Goal: Transaction & Acquisition: Purchase product/service

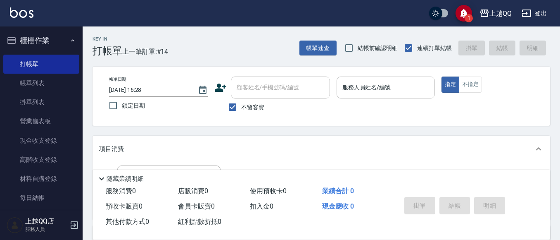
click at [362, 96] on div "服務人員姓名/編號" at bounding box center [386, 87] width 99 height 22
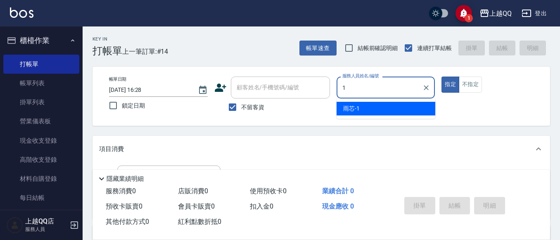
type input "雨芯-1"
type button "true"
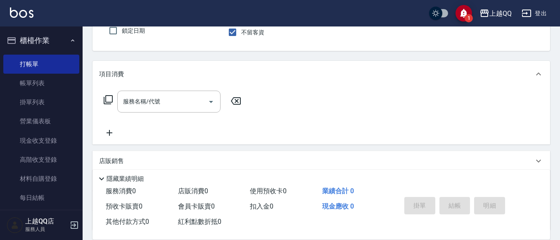
scroll to position [83, 0]
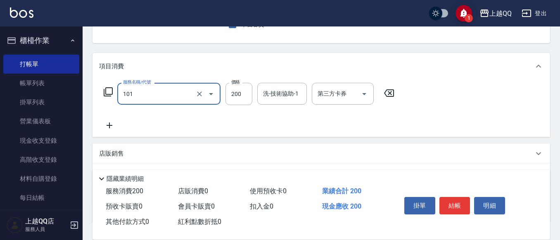
type input "洗髮(101)"
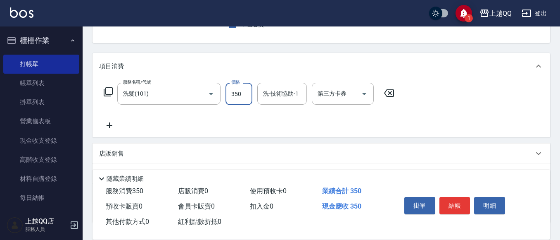
type input "350"
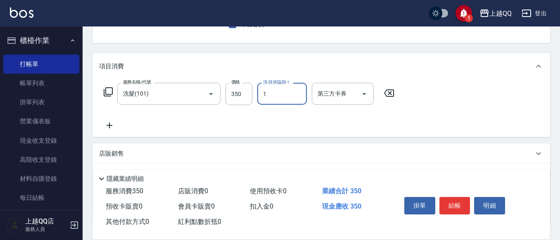
type input "雨芯-1"
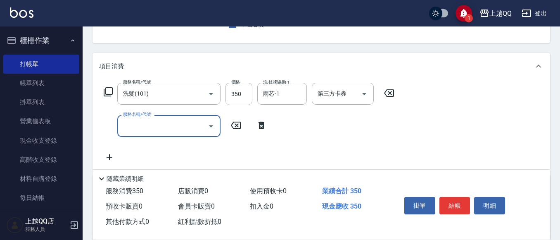
click at [259, 120] on div "服務名稱/代號 服務名稱/代號" at bounding box center [185, 126] width 173 height 22
drag, startPoint x: 263, startPoint y: 123, endPoint x: 272, endPoint y: 122, distance: 8.4
click at [267, 125] on icon at bounding box center [261, 125] width 21 height 10
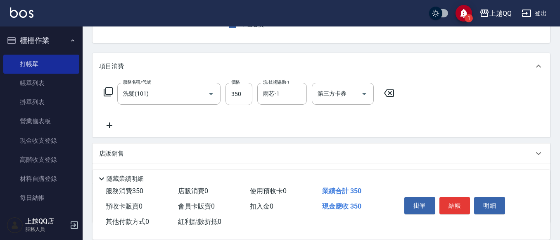
click at [110, 93] on icon at bounding box center [108, 92] width 10 height 10
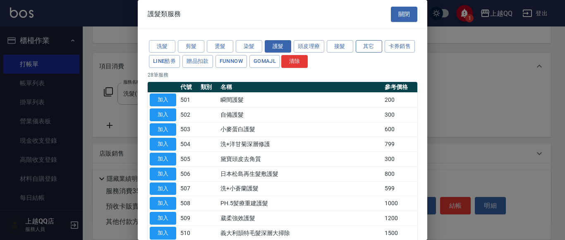
click at [369, 47] on button "其它" at bounding box center [368, 46] width 26 height 13
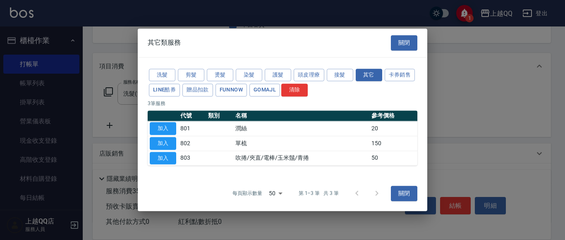
drag, startPoint x: 160, startPoint y: 154, endPoint x: 182, endPoint y: 145, distance: 23.9
click at [161, 155] on button "加入" at bounding box center [163, 158] width 26 height 13
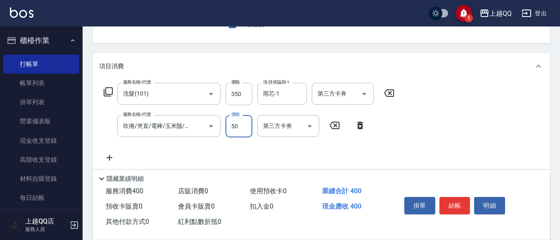
drag, startPoint x: 232, startPoint y: 126, endPoint x: 243, endPoint y: 132, distance: 12.0
click at [233, 127] on input "50" at bounding box center [239, 126] width 27 height 22
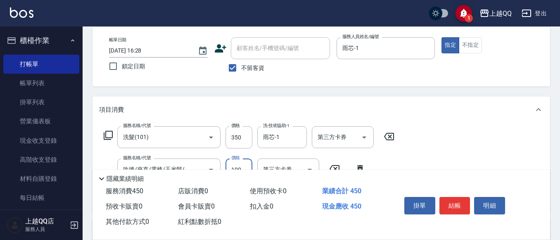
scroll to position [0, 0]
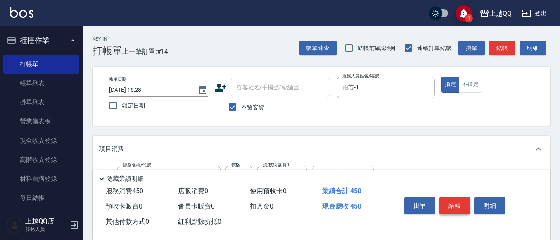
type input "100"
click at [458, 204] on button "結帳" at bounding box center [455, 205] width 31 height 17
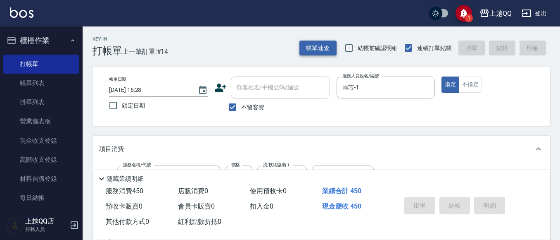
type input "[DATE] 17:26"
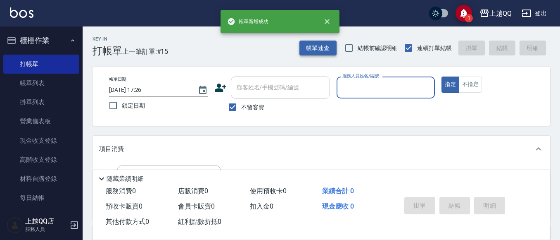
click at [317, 53] on button "帳單速查" at bounding box center [318, 48] width 37 height 15
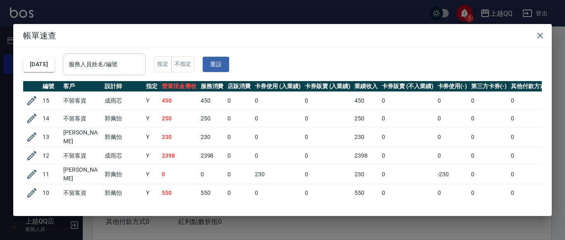
click at [131, 60] on input "服務人員姓名/編號" at bounding box center [104, 64] width 75 height 14
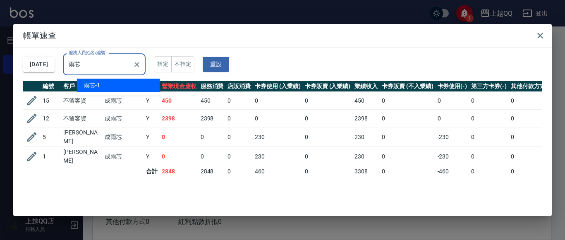
type input "雨"
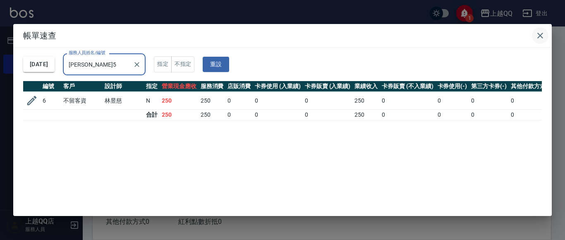
type input "[PERSON_NAME]5"
click at [542, 35] on icon "button" at bounding box center [540, 36] width 10 height 10
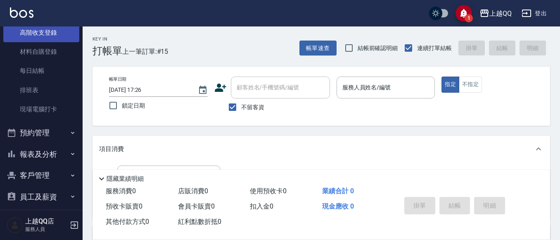
scroll to position [134, 0]
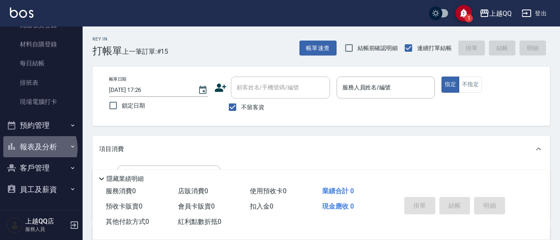
click at [36, 148] on button "報表及分析" at bounding box center [41, 146] width 76 height 21
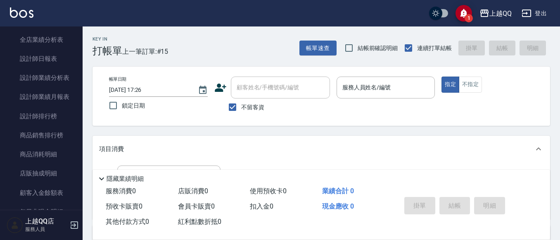
scroll to position [382, 0]
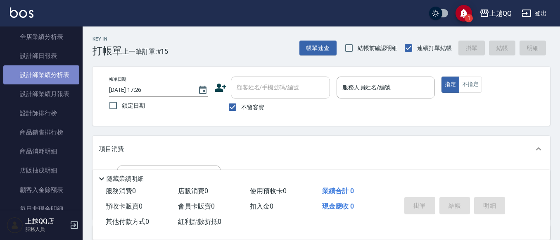
click at [68, 78] on link "設計師業績分析表" at bounding box center [41, 74] width 76 height 19
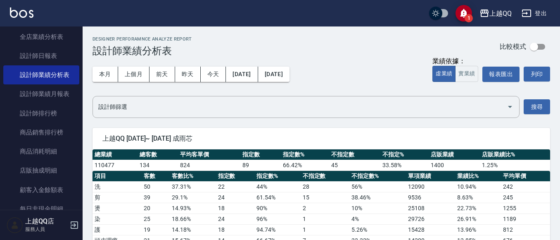
scroll to position [41, 0]
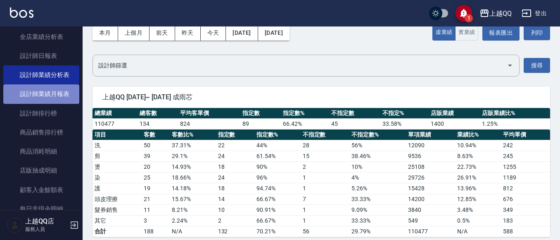
click at [50, 91] on link "設計師業績月報表" at bounding box center [41, 93] width 76 height 19
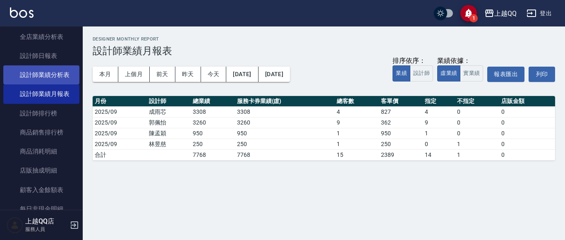
click at [56, 81] on link "設計師業績分析表" at bounding box center [41, 74] width 76 height 19
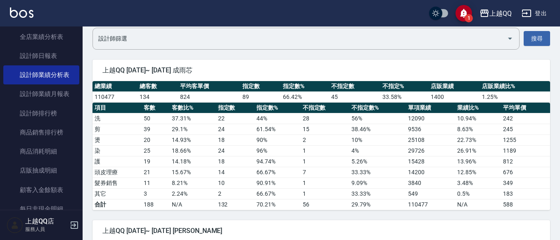
scroll to position [83, 0]
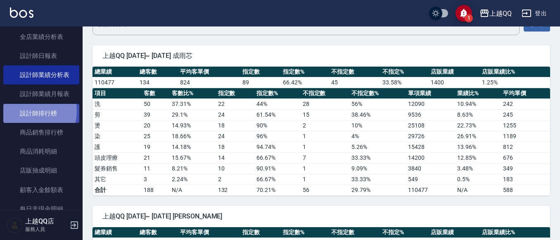
click at [25, 111] on link "設計師排行榜" at bounding box center [41, 113] width 76 height 19
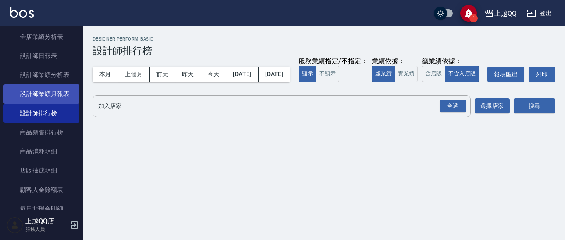
click at [38, 90] on link "設計師業績月報表" at bounding box center [41, 93] width 76 height 19
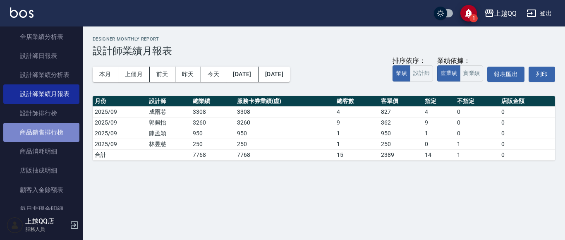
click at [46, 133] on link "商品銷售排行榜" at bounding box center [41, 132] width 76 height 19
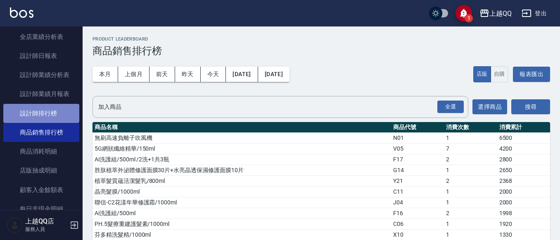
click at [54, 115] on link "設計師排行榜" at bounding box center [41, 113] width 76 height 19
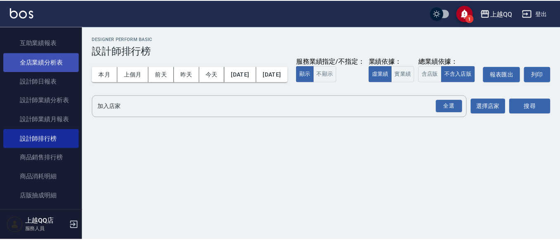
scroll to position [361, 0]
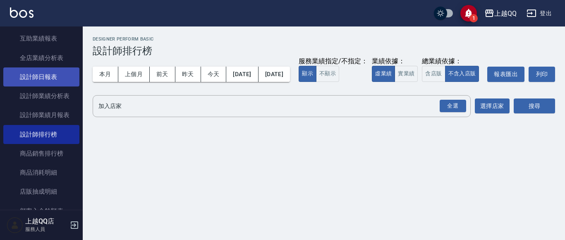
click at [43, 75] on link "設計師日報表" at bounding box center [41, 76] width 76 height 19
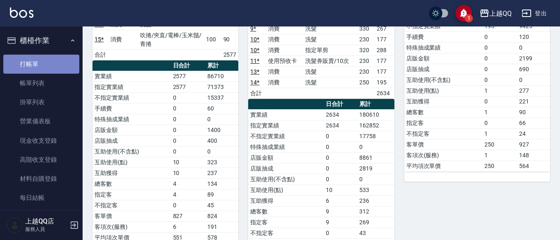
click at [48, 62] on link "打帳單" at bounding box center [41, 64] width 76 height 19
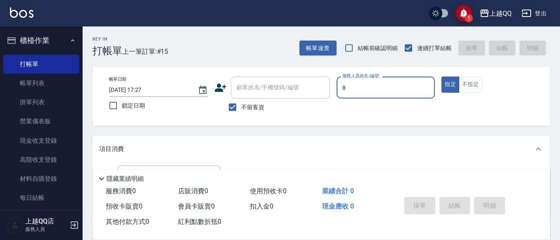
type input "[PERSON_NAME]-8"
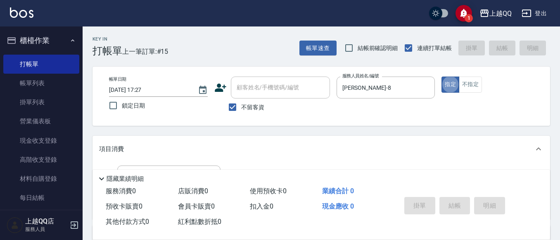
type button "true"
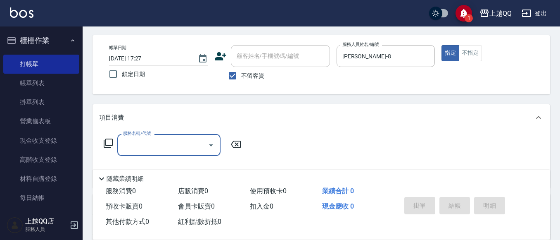
scroll to position [49, 0]
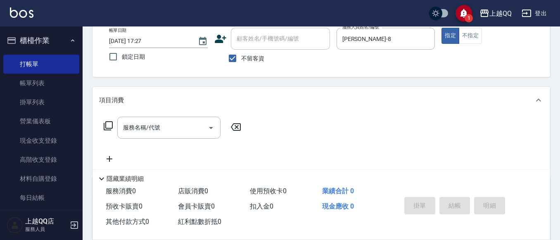
click at [109, 124] on icon at bounding box center [108, 126] width 10 height 10
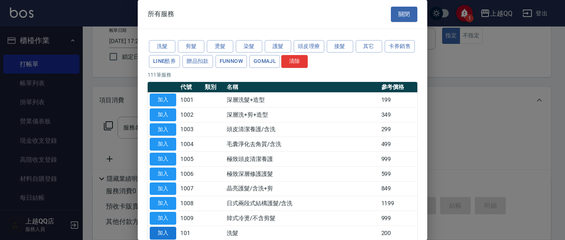
click at [170, 234] on button "加入" at bounding box center [163, 232] width 26 height 13
type input "洗髮(101)"
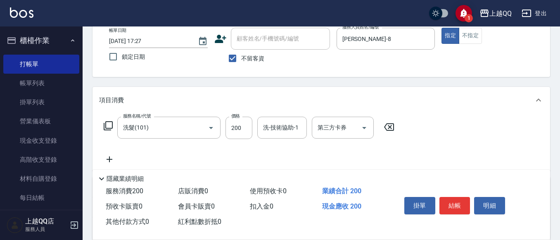
click at [106, 122] on icon at bounding box center [108, 125] width 9 height 9
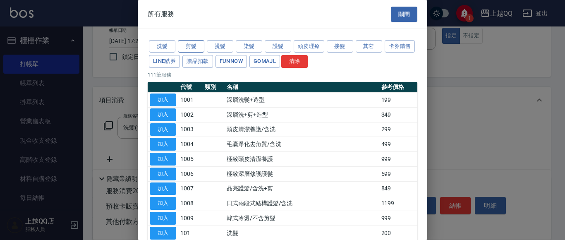
click at [187, 45] on button "剪髮" at bounding box center [191, 46] width 26 height 13
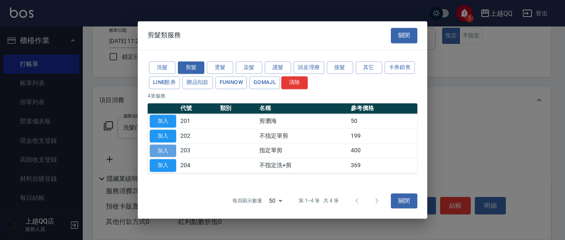
click at [168, 151] on button "加入" at bounding box center [163, 150] width 26 height 13
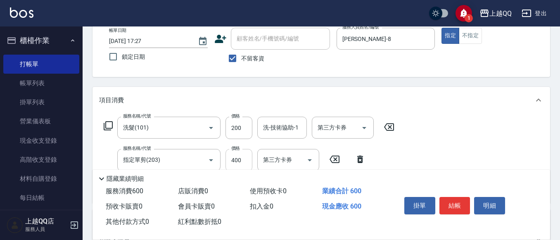
click at [247, 157] on input "400" at bounding box center [239, 160] width 27 height 22
type input "350"
click at [245, 130] on input "200" at bounding box center [239, 128] width 27 height 22
type input "250"
click at [268, 126] on div "洗-技術協助-1 洗-技術協助-1" at bounding box center [282, 128] width 50 height 22
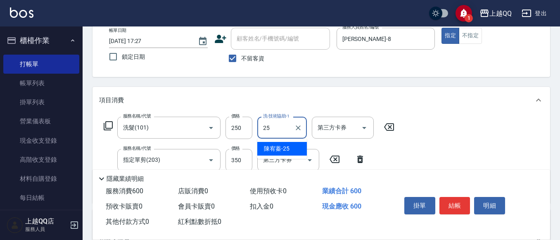
click at [286, 150] on span "[PERSON_NAME]-25" at bounding box center [277, 148] width 26 height 9
type input "[PERSON_NAME]-25"
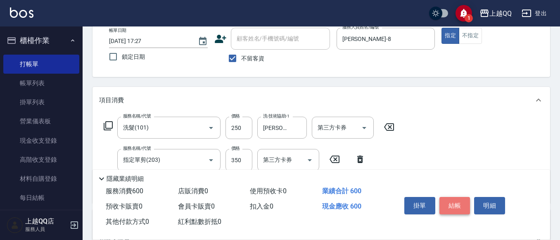
click at [449, 204] on button "結帳" at bounding box center [455, 205] width 31 height 17
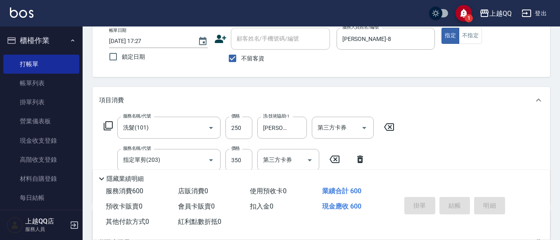
type input "[DATE] 17:30"
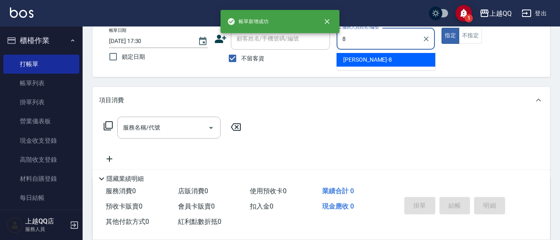
type input "[PERSON_NAME]-8"
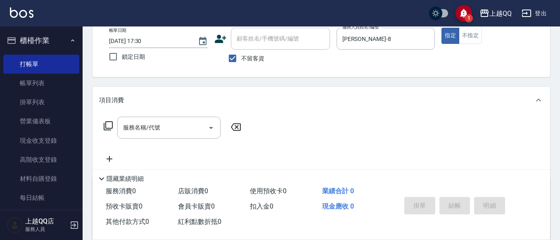
click at [110, 123] on icon at bounding box center [108, 126] width 10 height 10
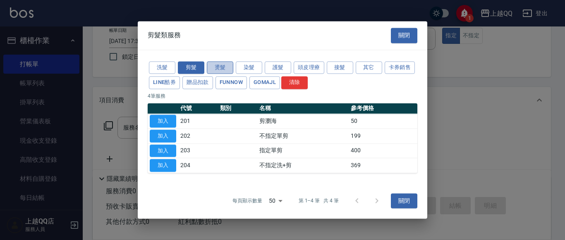
click at [228, 64] on button "燙髮" at bounding box center [220, 67] width 26 height 13
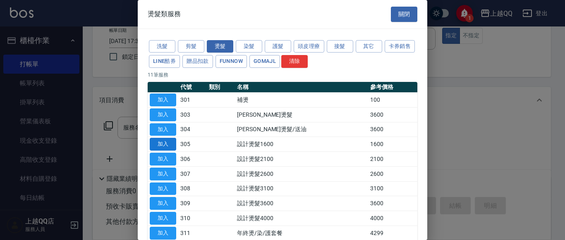
click at [156, 144] on button "加入" at bounding box center [163, 144] width 26 height 13
type input "設計燙髮1600(305)"
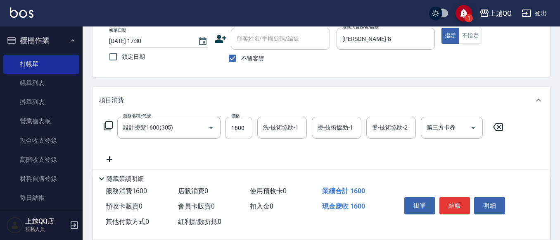
click at [110, 125] on icon at bounding box center [108, 126] width 10 height 10
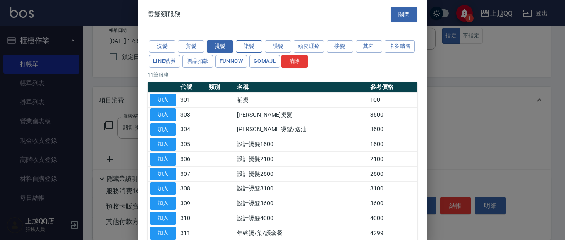
click at [244, 46] on button "染髮" at bounding box center [249, 46] width 26 height 13
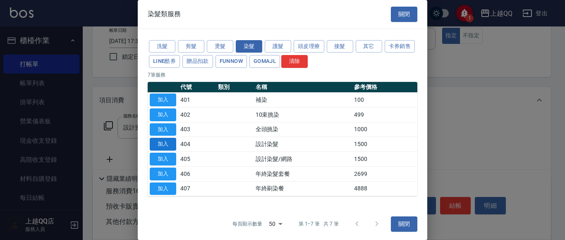
click at [163, 144] on button "加入" at bounding box center [163, 144] width 26 height 13
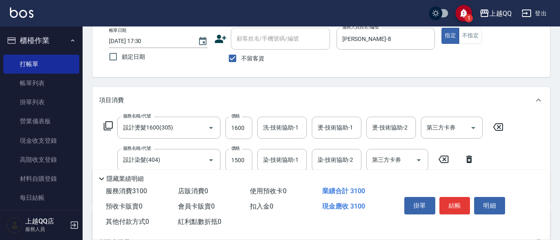
click at [112, 125] on icon at bounding box center [108, 126] width 10 height 10
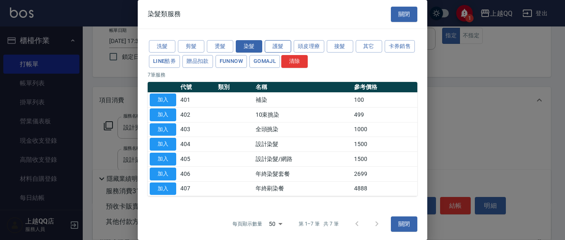
click at [279, 47] on button "護髮" at bounding box center [278, 46] width 26 height 13
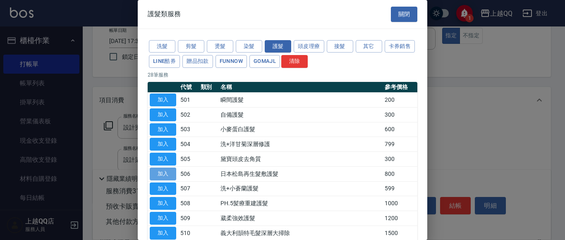
click at [167, 170] on button "加入" at bounding box center [163, 173] width 26 height 13
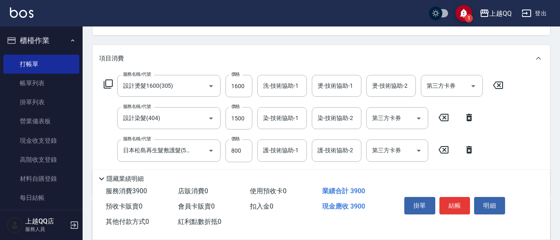
scroll to position [102, 0]
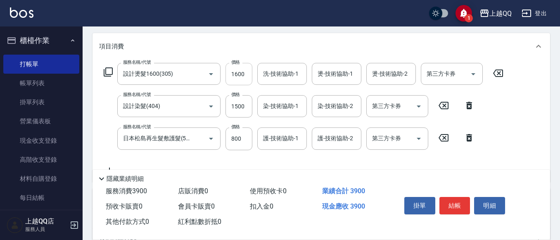
click at [245, 75] on input "1600" at bounding box center [239, 74] width 27 height 22
type input "1299"
click at [272, 74] on div "洗-技術協助-1 洗-技術協助-1" at bounding box center [282, 74] width 50 height 22
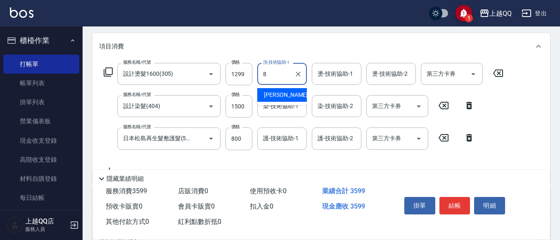
click at [279, 97] on span "[PERSON_NAME] -8" at bounding box center [288, 95] width 49 height 9
type input "[PERSON_NAME]-8"
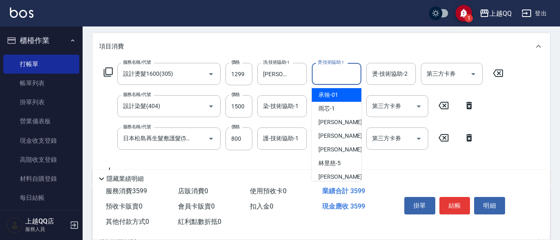
click at [326, 74] on input "燙-技術協助-1" at bounding box center [337, 74] width 42 height 14
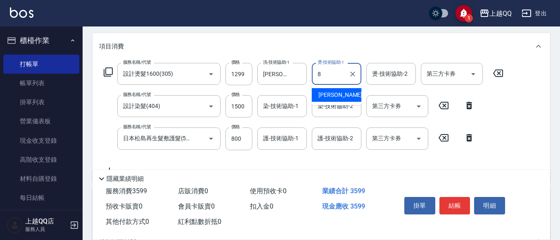
click at [328, 91] on span "[PERSON_NAME] -8" at bounding box center [343, 95] width 49 height 9
type input "[PERSON_NAME]-8"
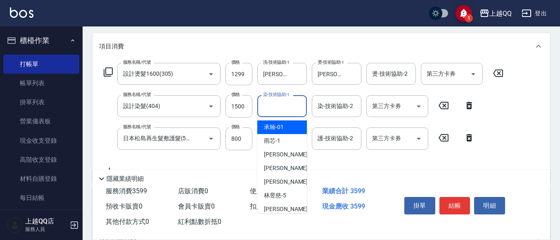
click at [284, 101] on div "染-技術協助-1 染-技術協助-1" at bounding box center [282, 106] width 50 height 22
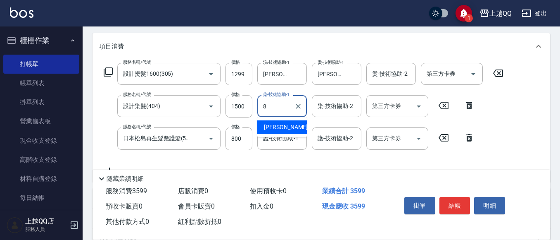
click at [277, 126] on span "[PERSON_NAME] -8" at bounding box center [288, 127] width 49 height 9
type input "[PERSON_NAME]-8"
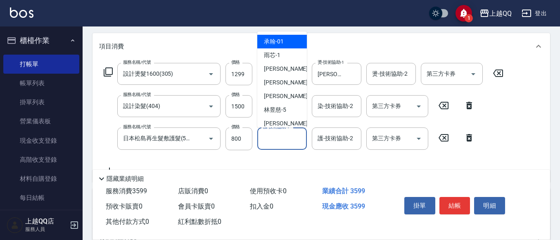
click at [275, 140] on input "護-技術協助-1" at bounding box center [282, 138] width 42 height 14
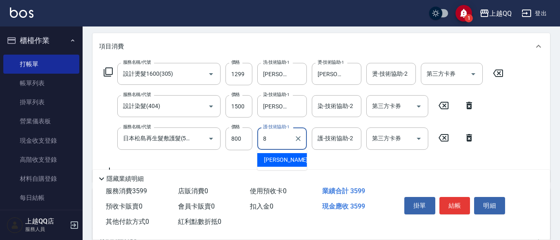
click at [276, 158] on span "[PERSON_NAME] -8" at bounding box center [288, 159] width 49 height 9
type input "[PERSON_NAME]-8"
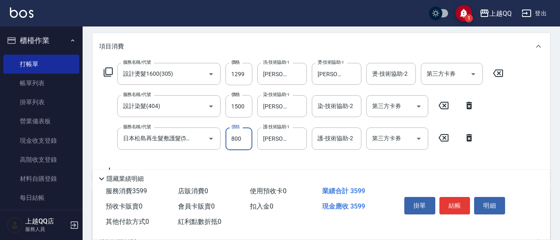
click at [246, 137] on input "800" at bounding box center [239, 138] width 27 height 22
type input "400"
click at [248, 106] on input "1500" at bounding box center [239, 106] width 27 height 22
type input "1399"
click at [459, 200] on button "結帳" at bounding box center [455, 205] width 31 height 17
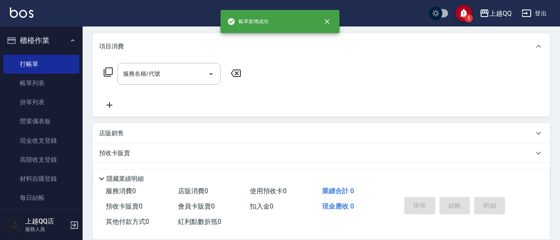
scroll to position [0, 0]
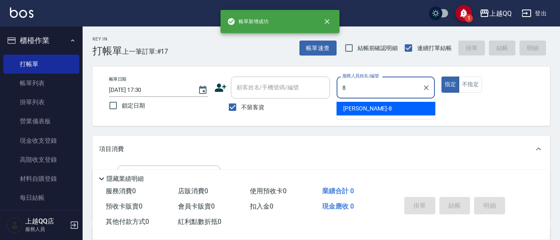
type input "[PERSON_NAME]-8"
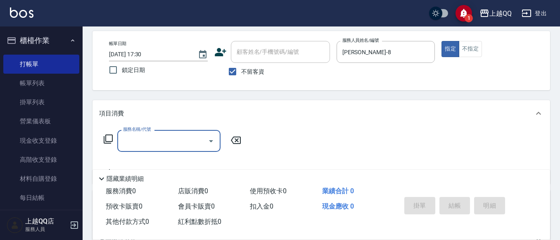
scroll to position [38, 0]
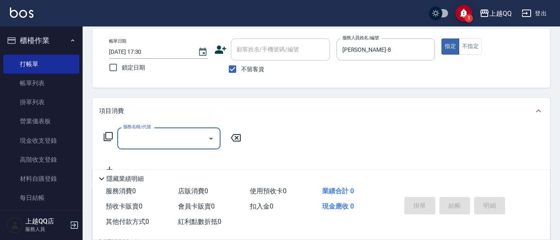
click at [107, 133] on icon at bounding box center [108, 136] width 10 height 10
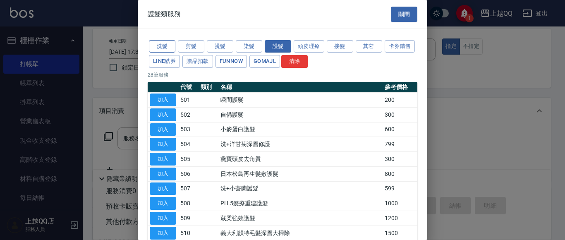
click at [165, 41] on button "洗髮" at bounding box center [162, 46] width 26 height 13
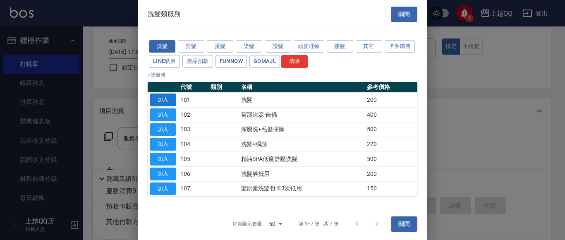
click at [174, 97] on button "加入" at bounding box center [163, 99] width 26 height 13
type input "洗髮(101)"
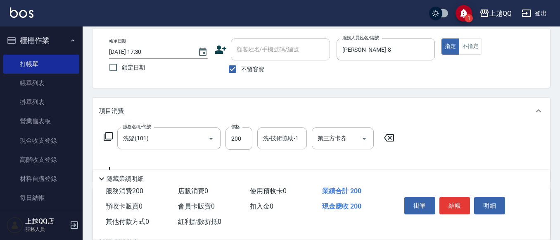
click at [110, 133] on icon at bounding box center [108, 136] width 10 height 10
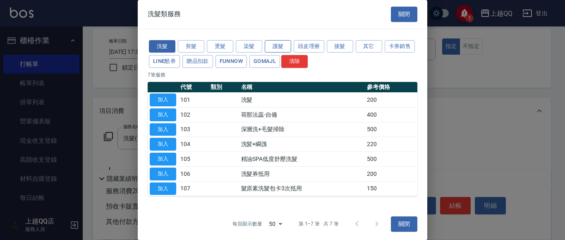
click at [282, 45] on button "護髮" at bounding box center [278, 46] width 26 height 13
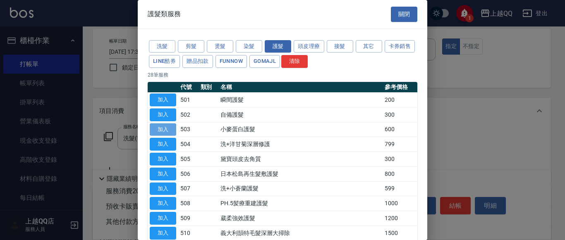
click at [165, 125] on button "加入" at bounding box center [163, 129] width 26 height 13
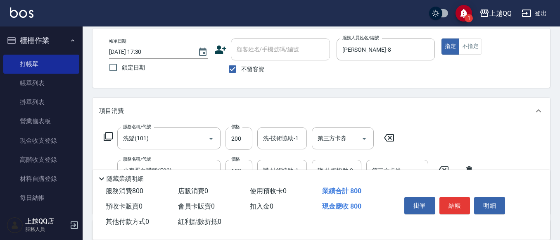
click at [248, 140] on input "200" at bounding box center [239, 138] width 27 height 22
type input "230"
click at [279, 141] on div "洗-技術協助-1 洗-技術協助-1" at bounding box center [282, 138] width 50 height 22
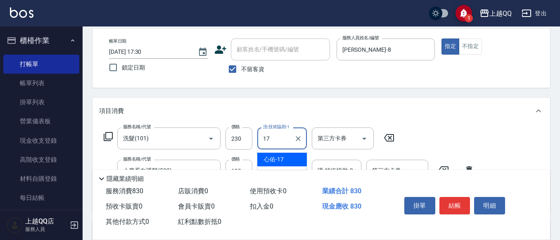
click at [270, 159] on span "心佑 -17" at bounding box center [274, 159] width 20 height 9
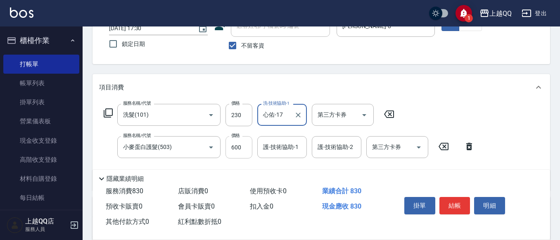
type input "心佑-17"
click at [249, 149] on input "600" at bounding box center [239, 147] width 27 height 22
type input "300"
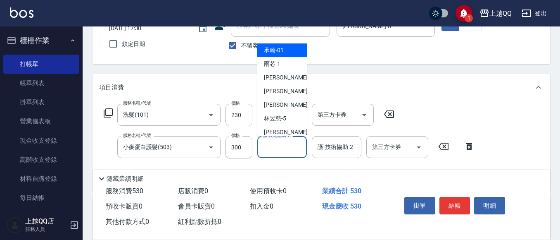
click at [274, 150] on input "護-技術協助-1" at bounding box center [282, 147] width 42 height 14
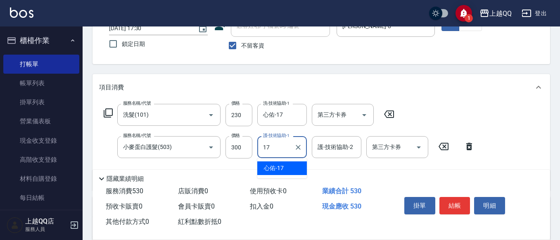
click at [280, 166] on span "心佑 -17" at bounding box center [274, 168] width 20 height 9
type input "心佑-17"
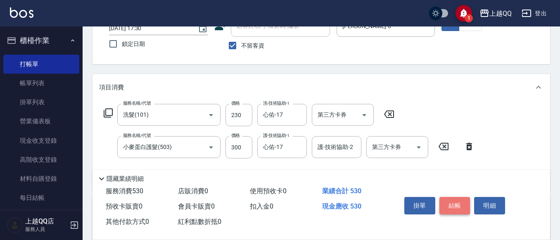
click at [453, 203] on button "結帳" at bounding box center [455, 205] width 31 height 17
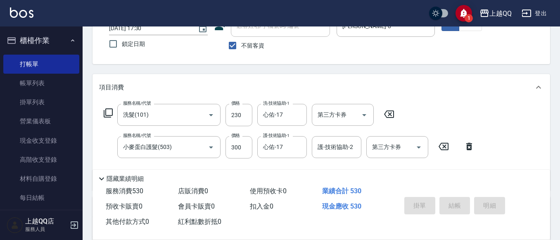
type input "[DATE] 17:31"
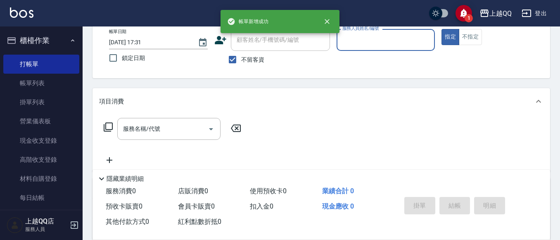
scroll to position [47, 0]
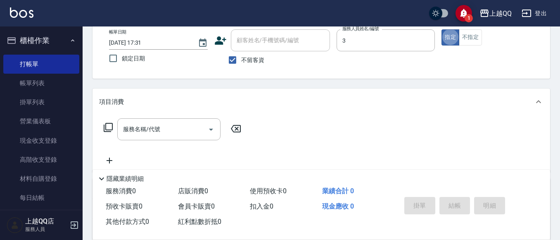
type input "佩怡-3"
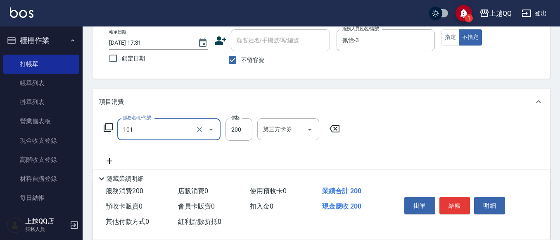
type input "洗髮(101)"
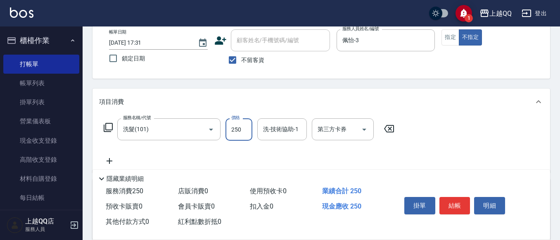
type input "250"
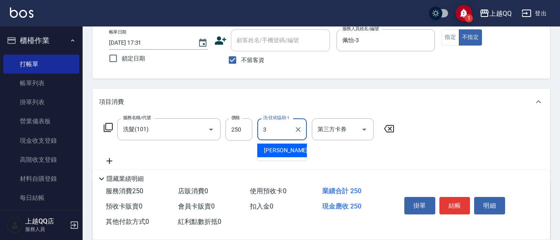
type input "佩怡-3"
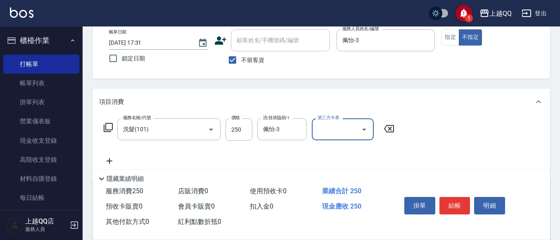
click at [459, 193] on div "掛單 結帳 明細" at bounding box center [455, 206] width 108 height 26
click at [461, 201] on button "結帳" at bounding box center [455, 205] width 31 height 17
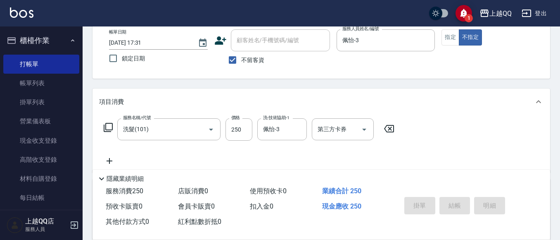
type input "[DATE] 17:39"
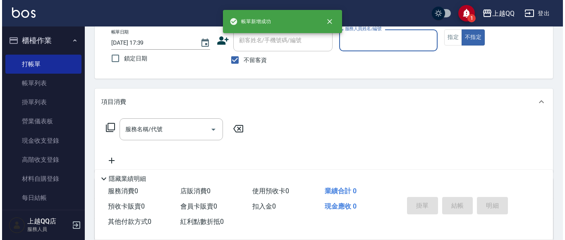
scroll to position [6, 0]
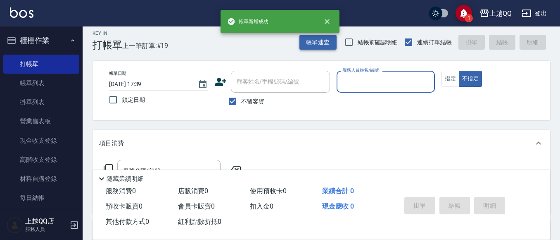
click at [326, 48] on button "帳單速查" at bounding box center [318, 42] width 37 height 15
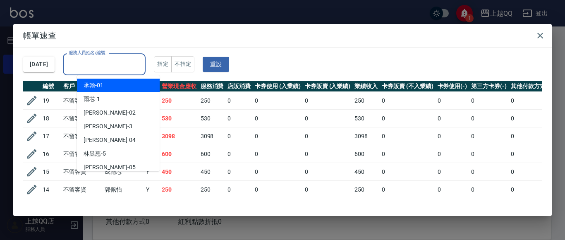
click at [88, 64] on div "服務人員姓名/編號 服務人員姓名/編號" at bounding box center [104, 64] width 83 height 22
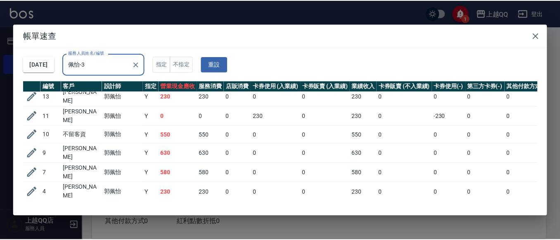
scroll to position [89, 0]
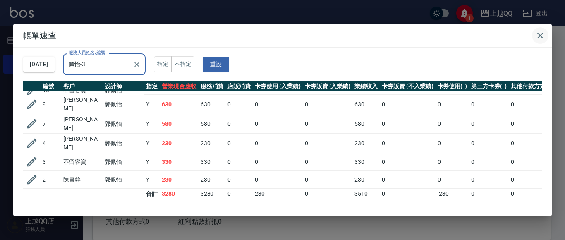
type input "佩怡-3"
click at [536, 30] on button "button" at bounding box center [539, 35] width 17 height 17
